Goal: Task Accomplishment & Management: Manage account settings

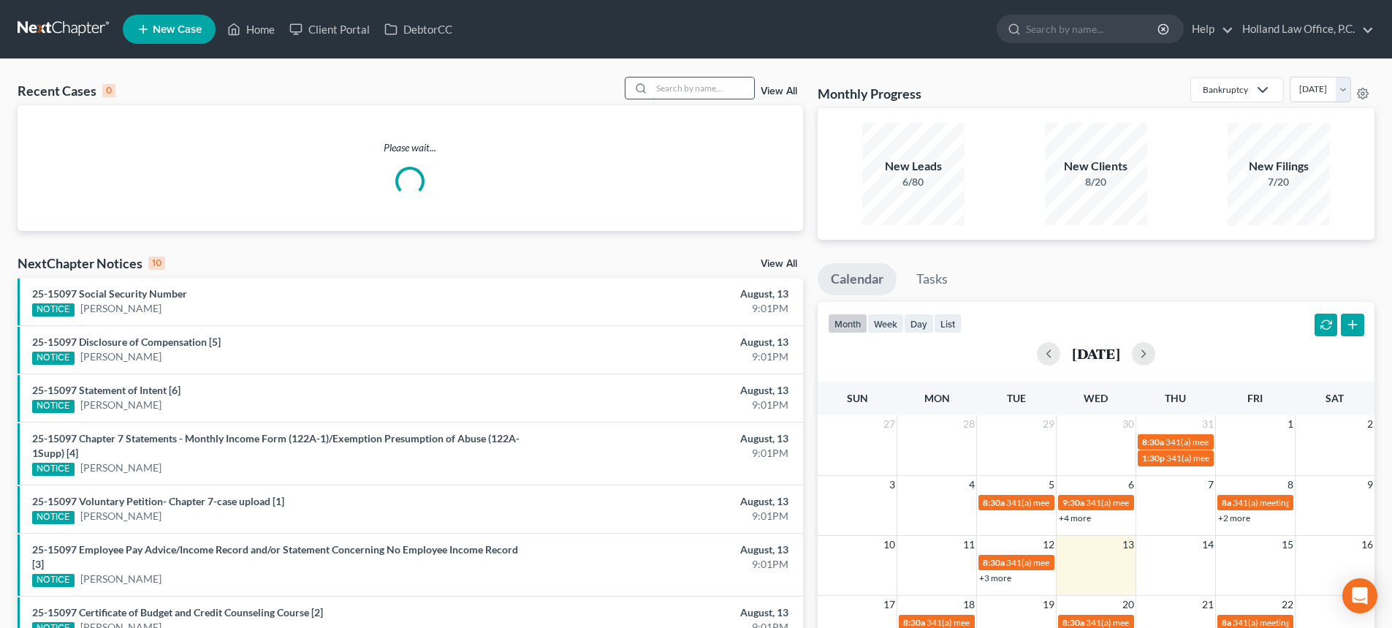
click at [676, 87] on input "search" at bounding box center [703, 87] width 102 height 21
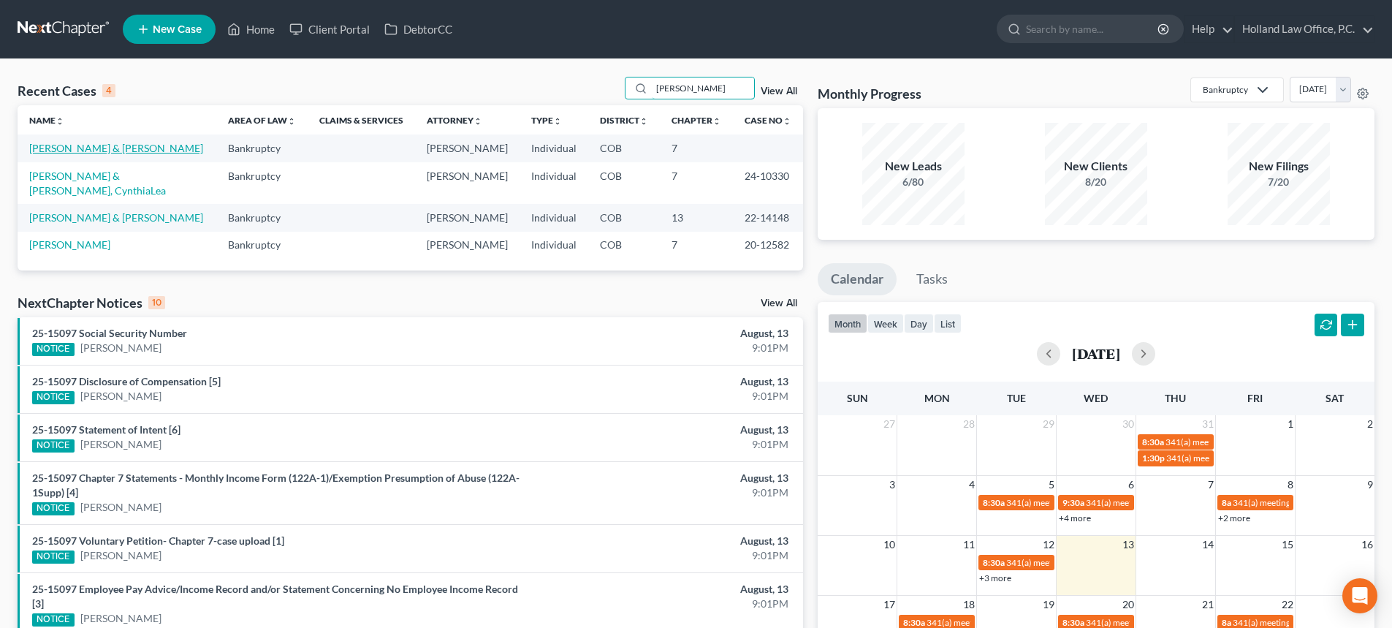
type input "[PERSON_NAME]"
click at [105, 145] on link "[PERSON_NAME] & [PERSON_NAME]" at bounding box center [116, 148] width 174 height 12
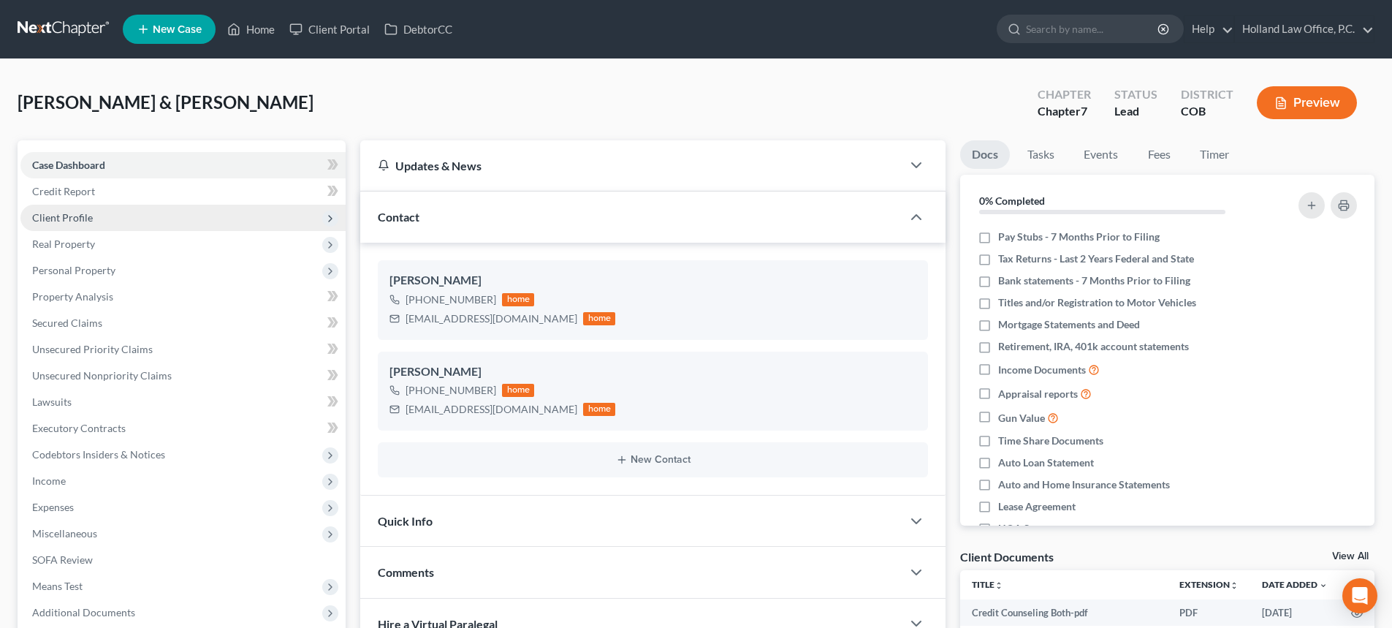
click at [60, 221] on span "Client Profile" at bounding box center [62, 217] width 61 height 12
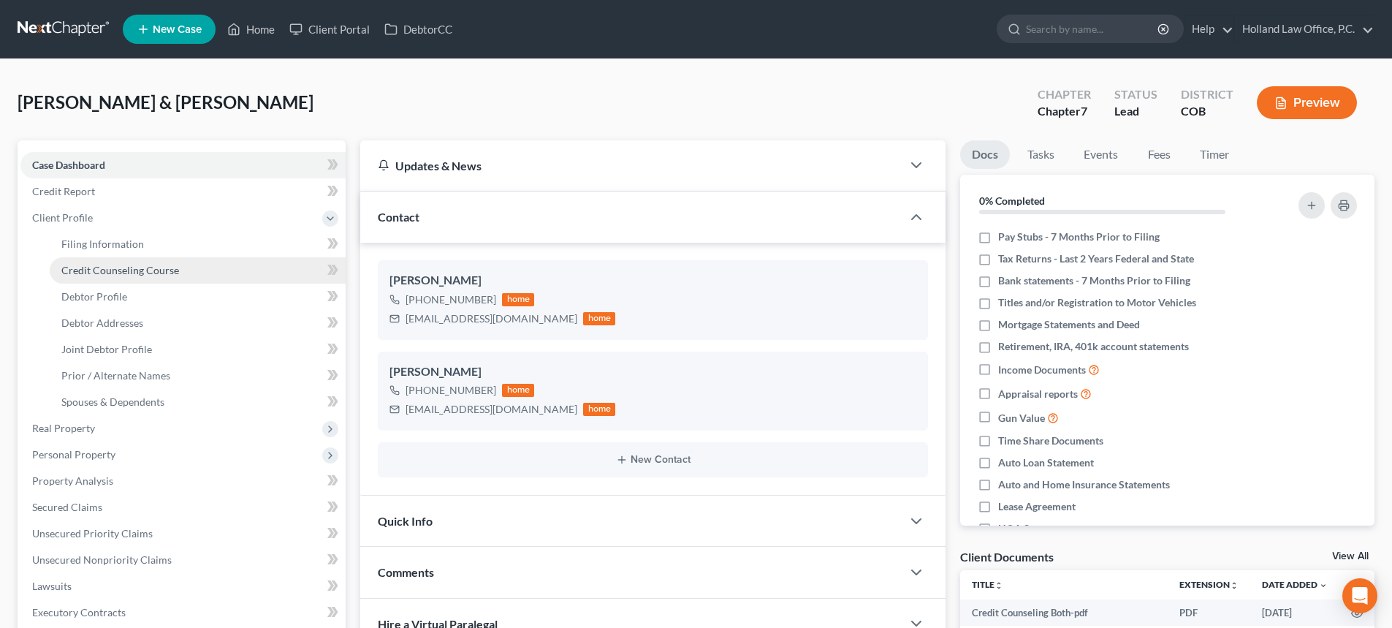
click at [124, 272] on span "Credit Counseling Course" at bounding box center [120, 270] width 118 height 12
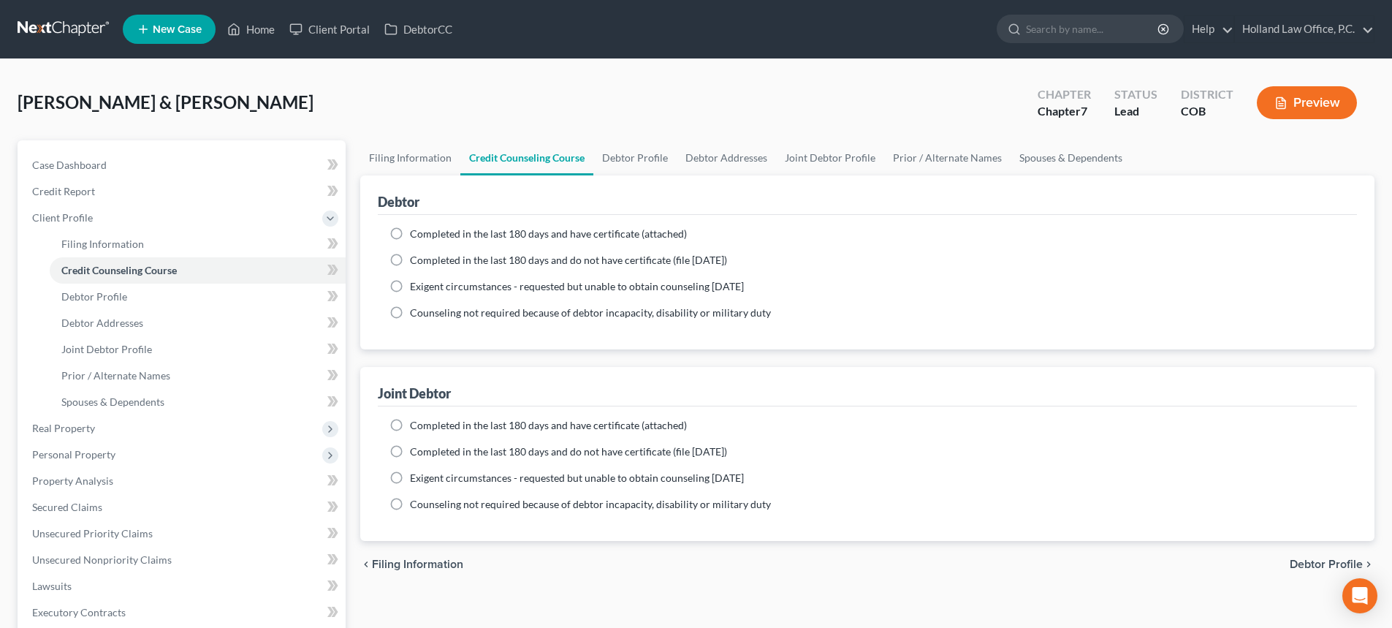
click at [410, 260] on label "Completed in the last 180 days and do not have certificate (file [DATE])" at bounding box center [568, 260] width 317 height 15
click at [416, 260] on input "Completed in the last 180 days and do not have certificate (file [DATE])" at bounding box center [421, 258] width 10 height 10
radio input "true"
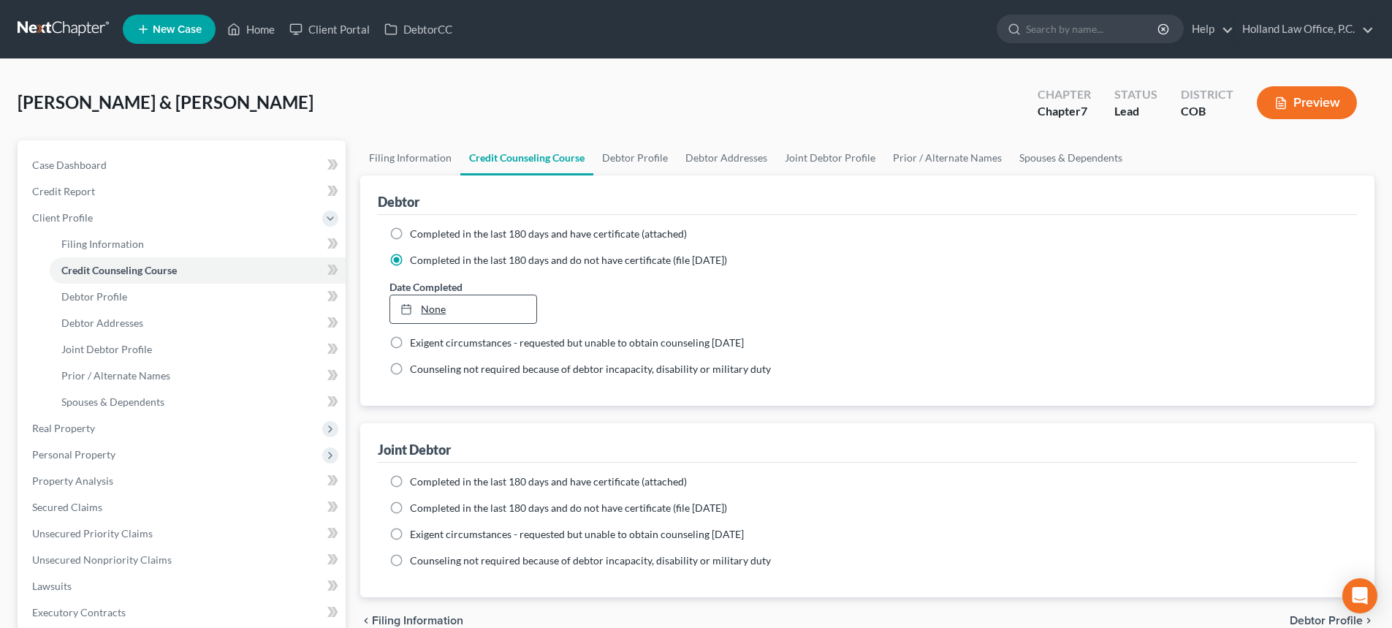
type input "[DATE]"
click at [447, 308] on link "None" at bounding box center [462, 309] width 145 height 28
click at [410, 233] on label "Completed in the last 180 days and have certificate (attached)" at bounding box center [548, 234] width 277 height 15
click at [416, 233] on input "Completed in the last 180 days and have certificate (attached)" at bounding box center [421, 232] width 10 height 10
radio input "true"
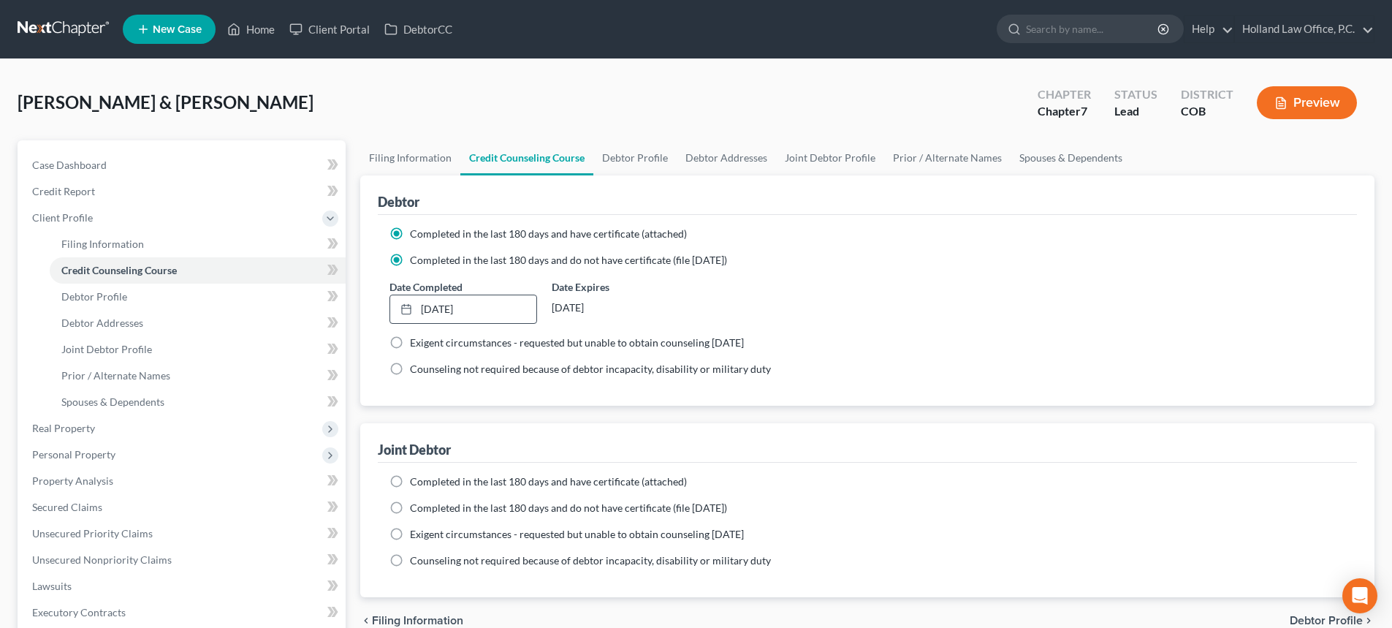
radio input "false"
click at [410, 477] on label "Completed in the last 180 days and have certificate (attached)" at bounding box center [548, 481] width 277 height 15
click at [416, 477] on input "Completed in the last 180 days and have certificate (attached)" at bounding box center [421, 479] width 10 height 10
radio input "true"
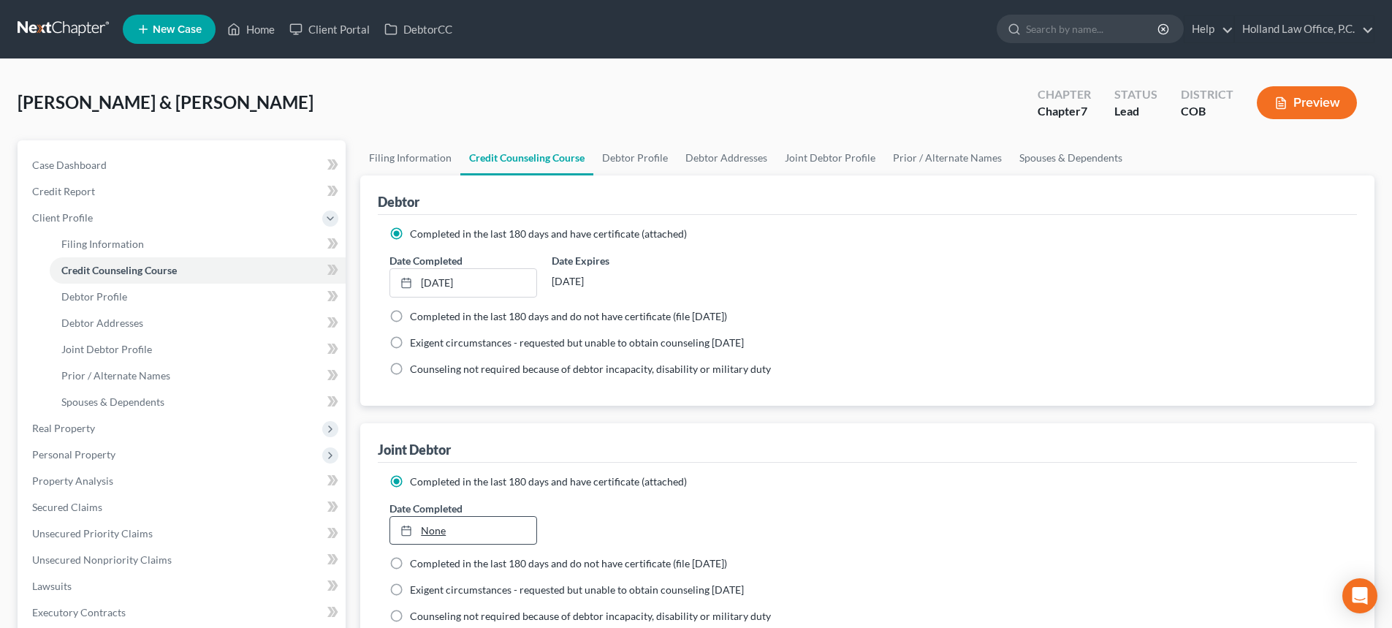
type input "[DATE]"
click at [435, 534] on link "None" at bounding box center [462, 531] width 145 height 28
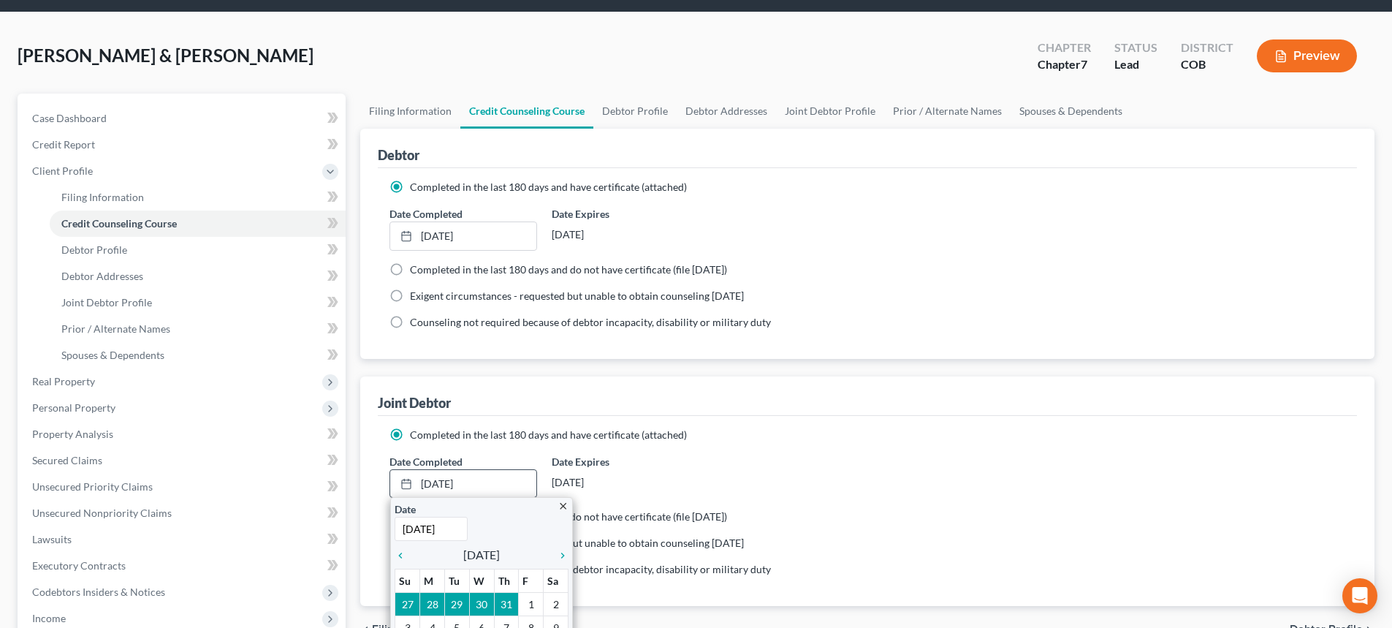
scroll to position [73, 0]
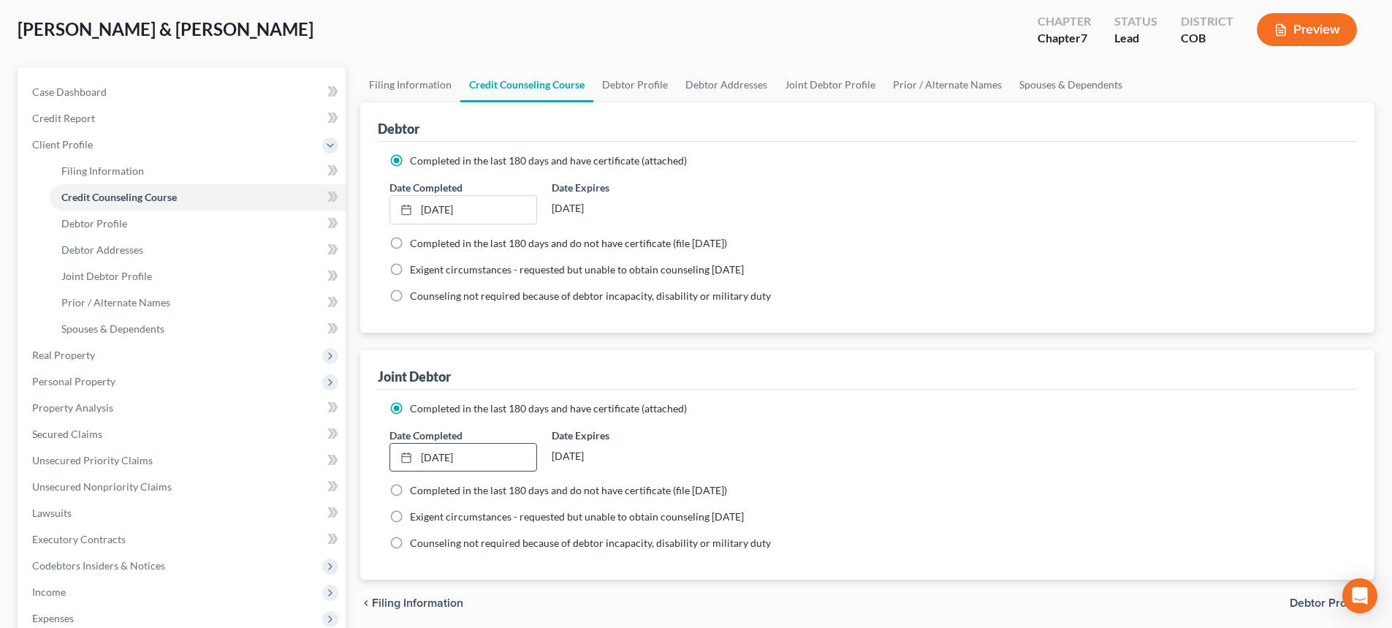
drag, startPoint x: 487, startPoint y: 591, endPoint x: 458, endPoint y: 397, distance: 195.9
click at [482, 216] on link "[DATE]" at bounding box center [462, 210] width 145 height 28
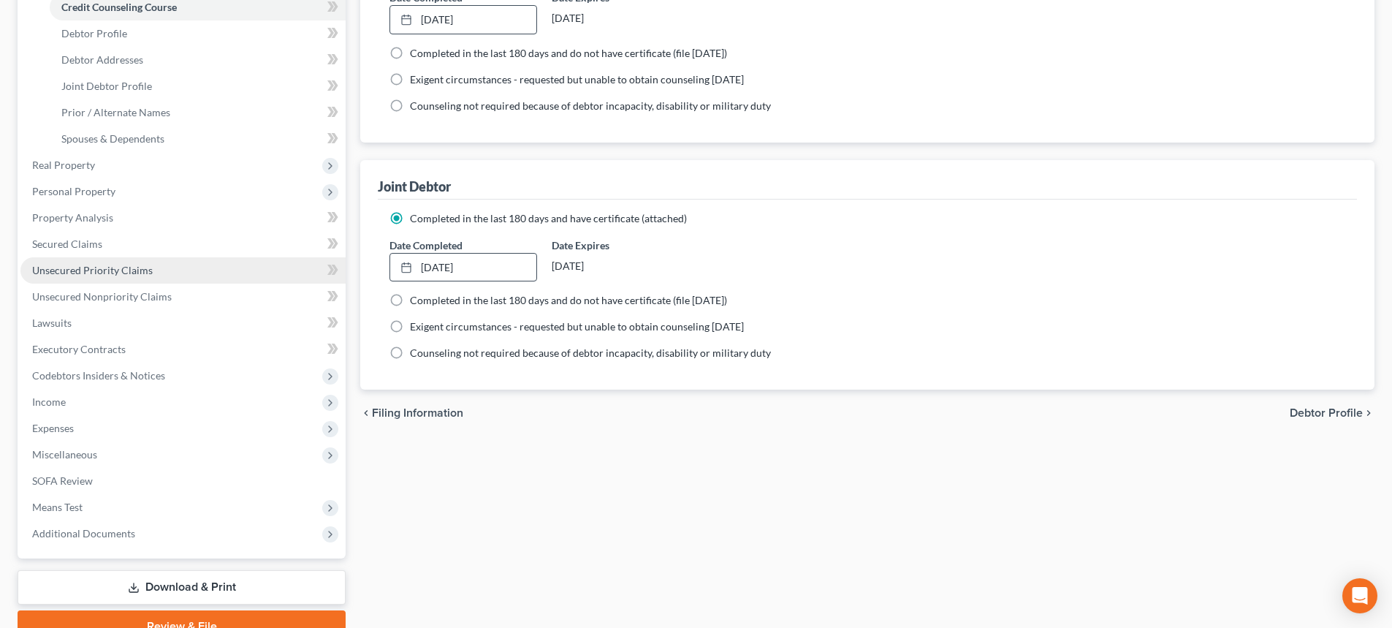
scroll to position [292, 0]
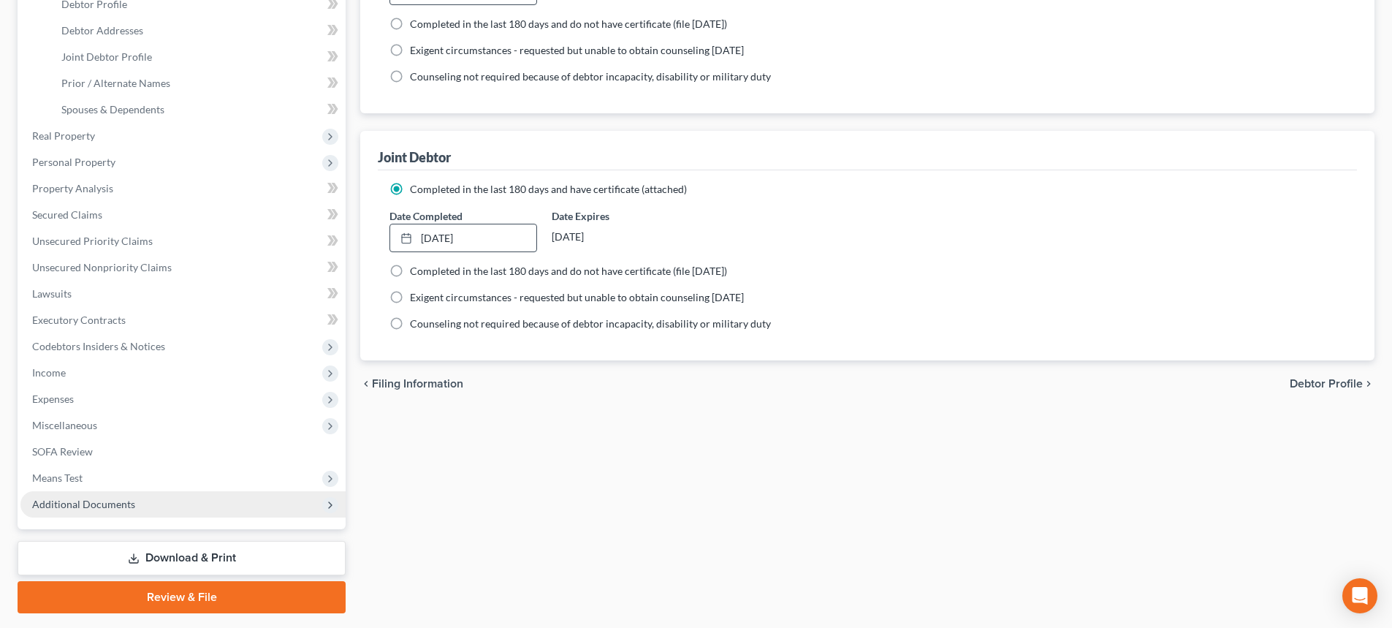
click at [123, 498] on span "Additional Documents" at bounding box center [83, 504] width 103 height 12
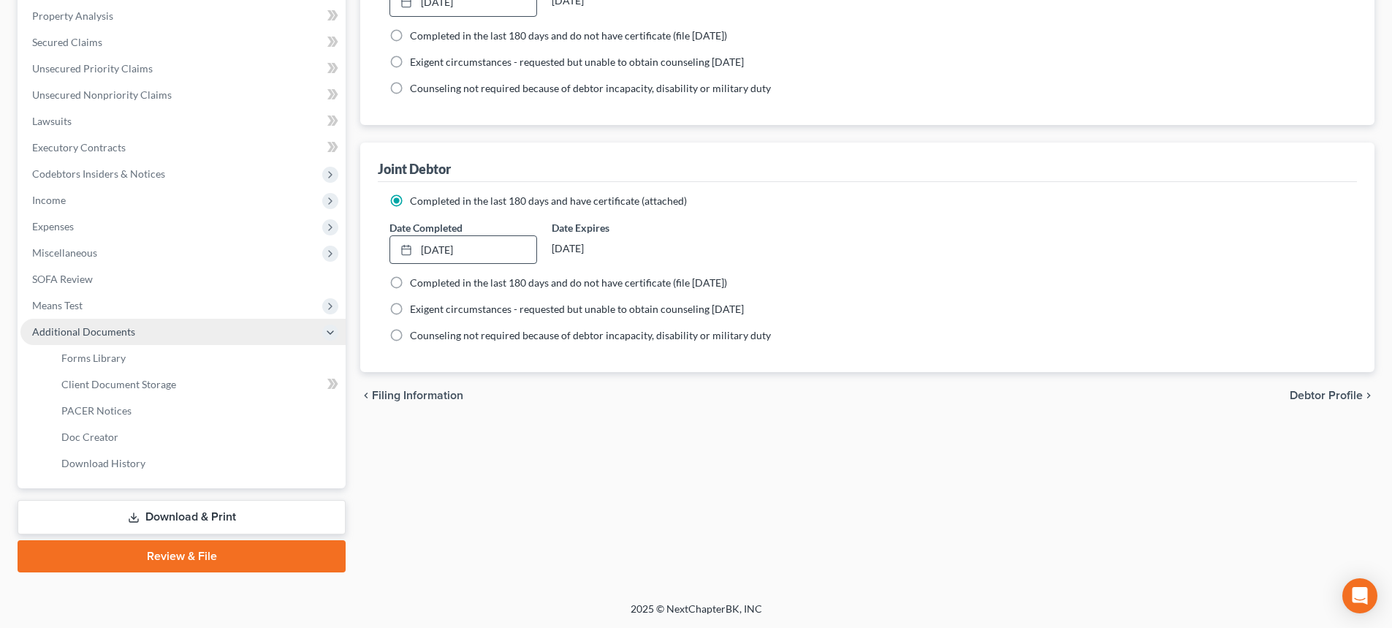
scroll to position [281, 0]
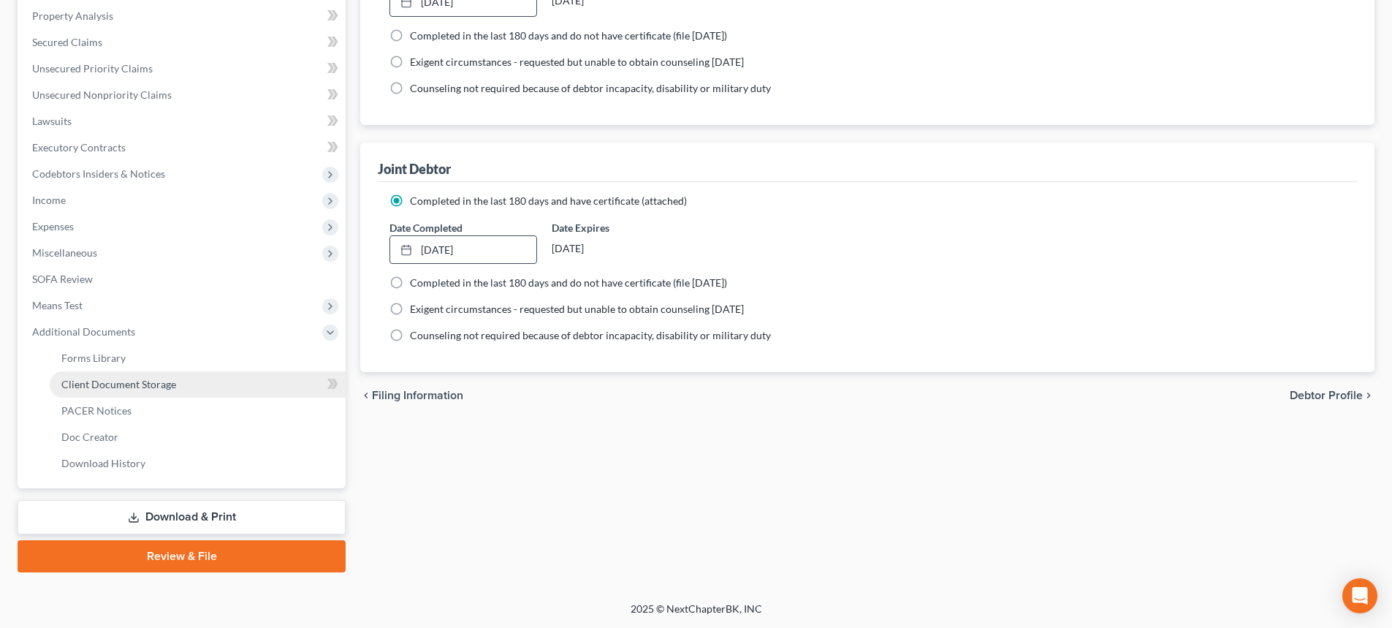
click at [145, 381] on span "Client Document Storage" at bounding box center [118, 384] width 115 height 12
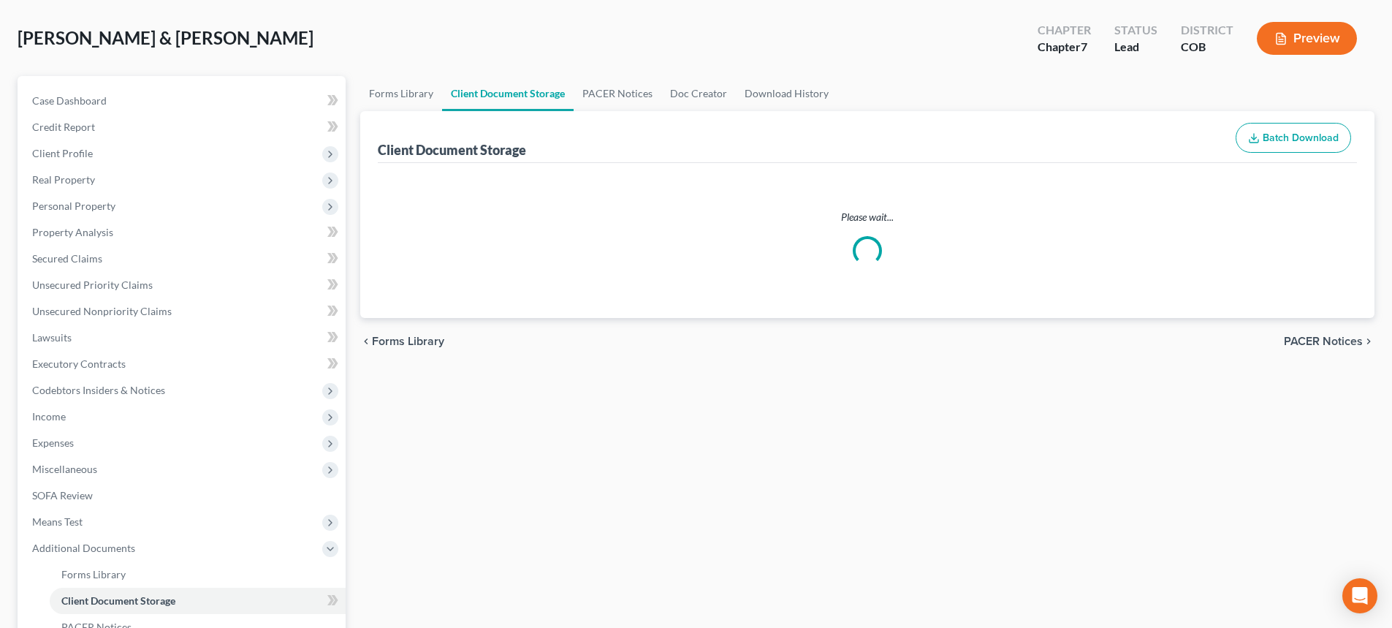
select select "28"
select select "5"
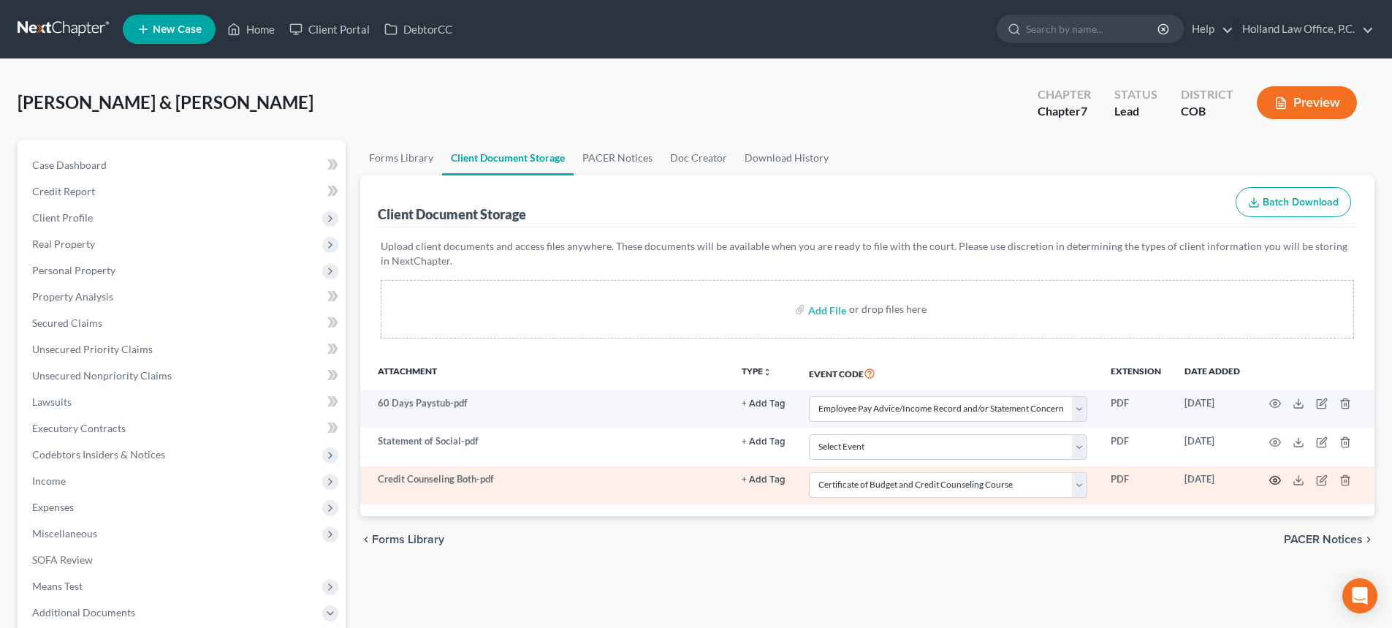
click at [1275, 477] on icon "button" at bounding box center [1276, 480] width 12 height 12
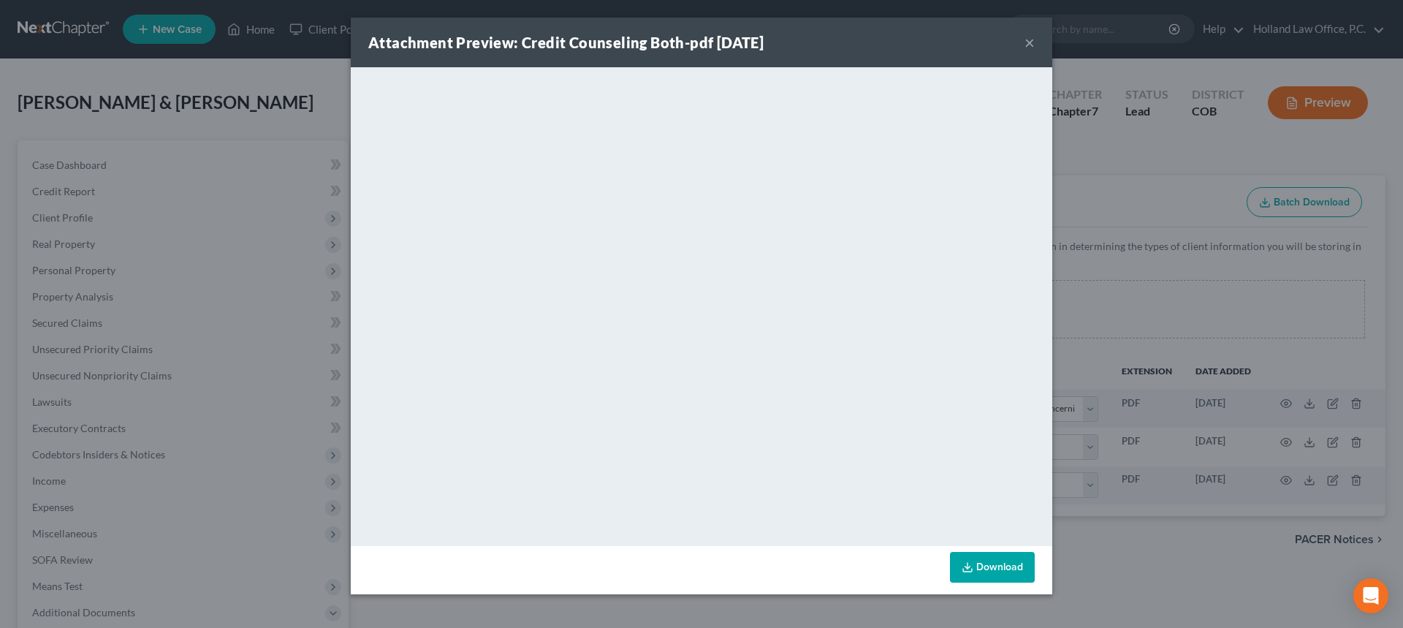
drag, startPoint x: 1033, startPoint y: 41, endPoint x: 998, endPoint y: 77, distance: 50.7
click at [1033, 40] on button "×" at bounding box center [1030, 43] width 10 height 18
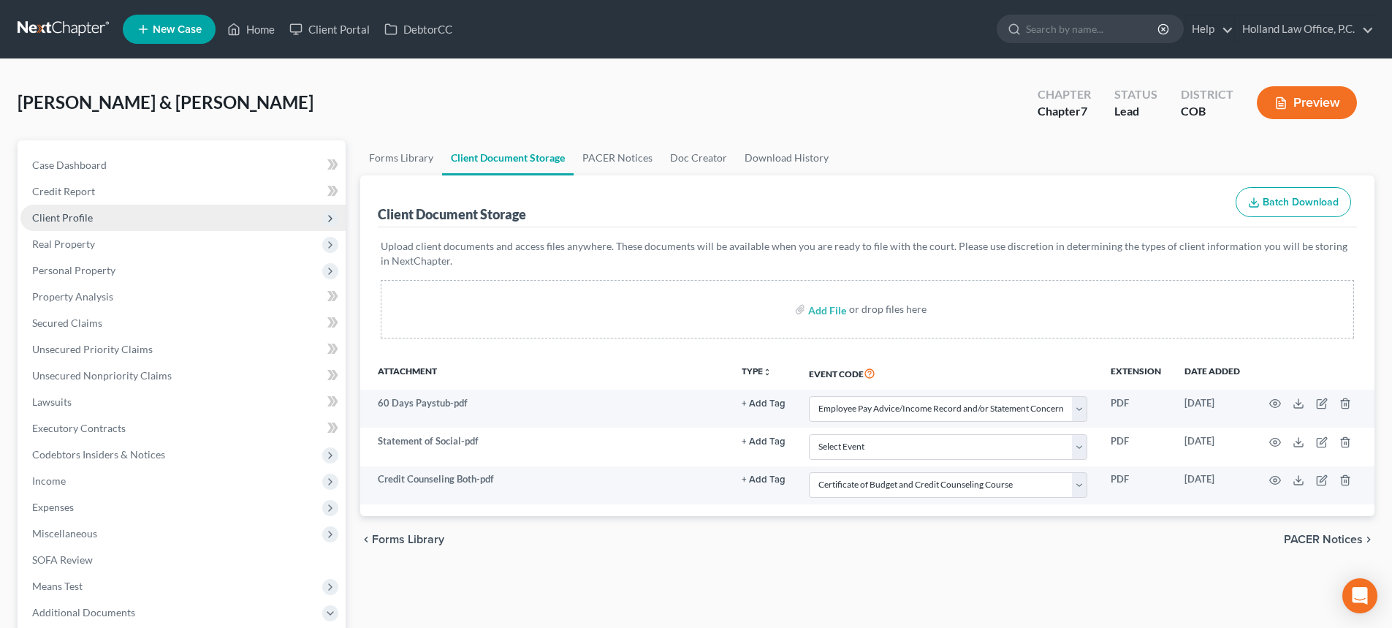
click at [102, 218] on span "Client Profile" at bounding box center [182, 218] width 325 height 26
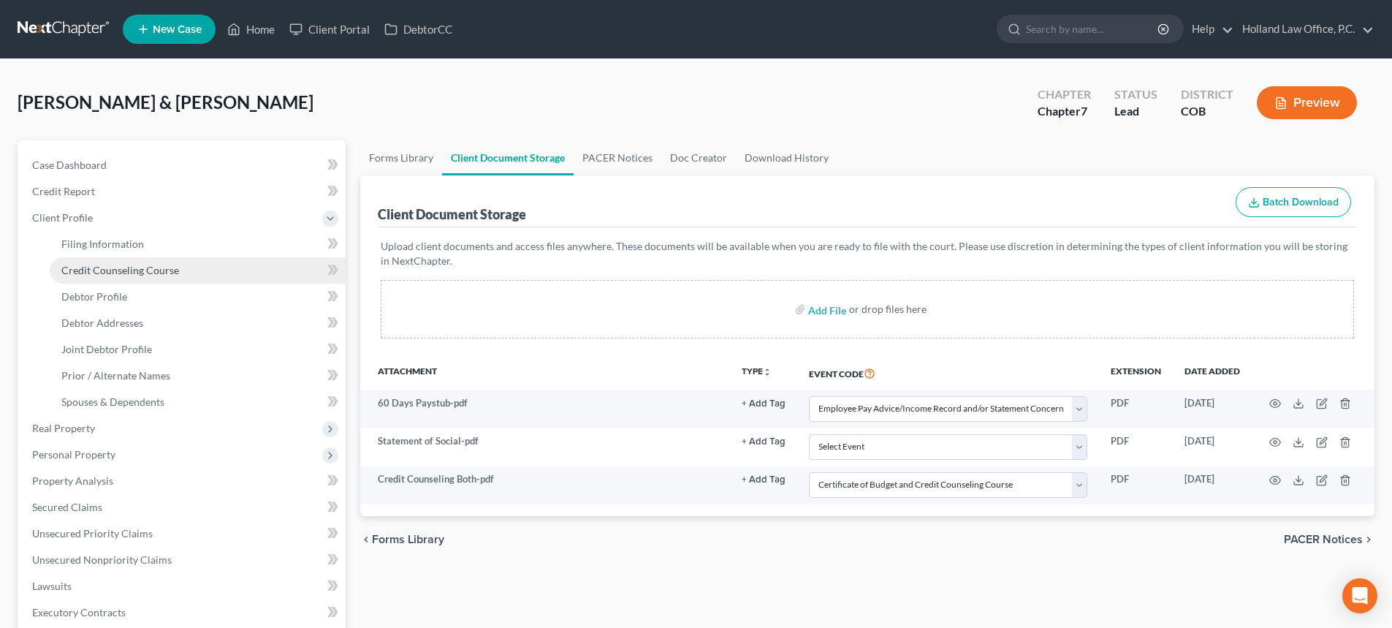
click at [102, 273] on span "Credit Counseling Course" at bounding box center [120, 270] width 118 height 12
